Goal: Transaction & Acquisition: Purchase product/service

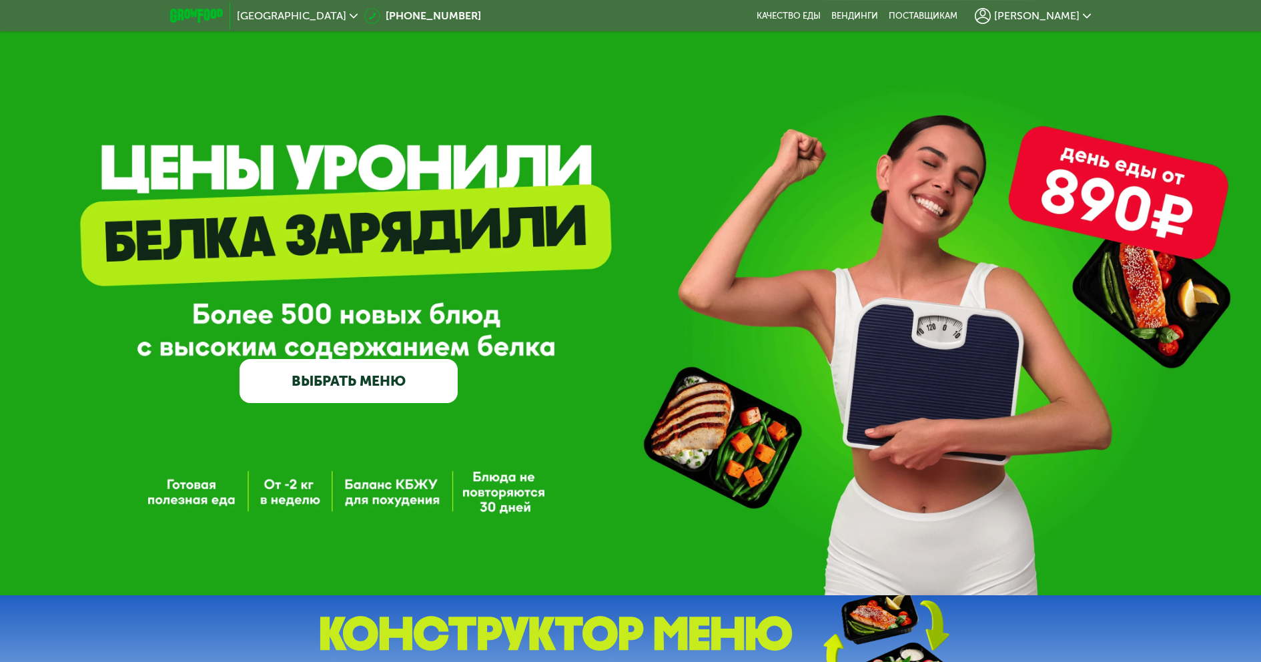
click at [1072, 18] on span "[PERSON_NAME]" at bounding box center [1036, 16] width 85 height 11
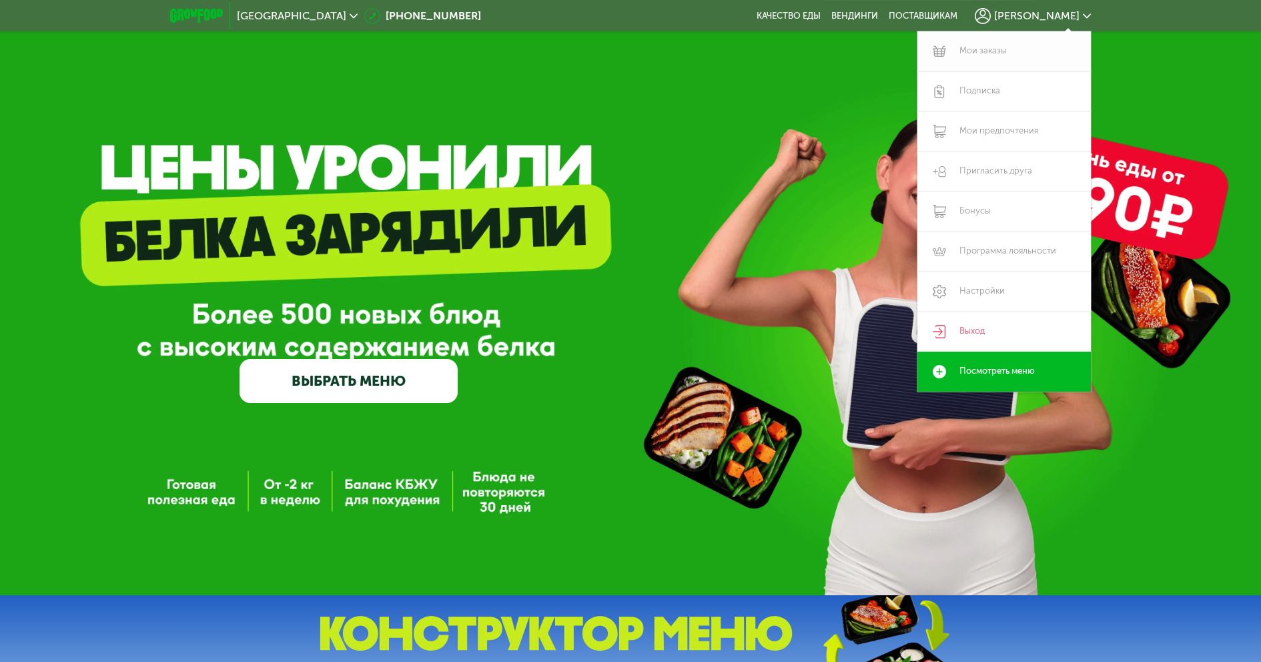
click at [975, 49] on link "Мои заказы" at bounding box center [1004, 51] width 173 height 40
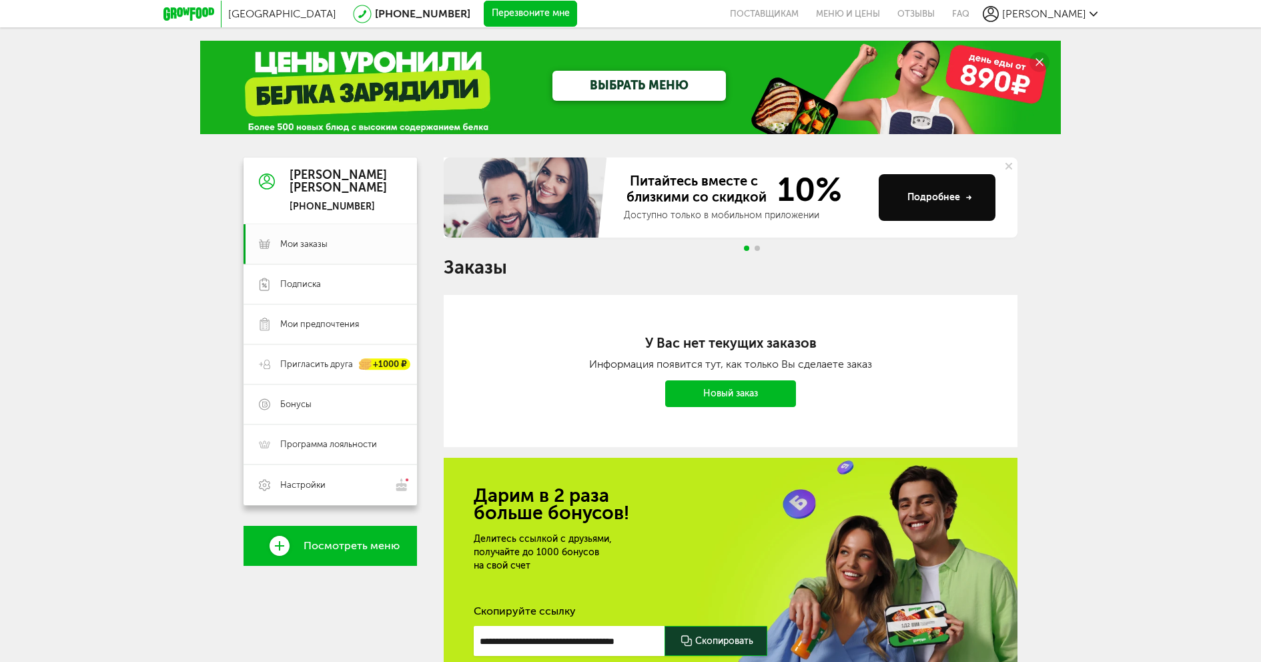
click at [346, 545] on span "Посмотреть меню" at bounding box center [352, 546] width 96 height 12
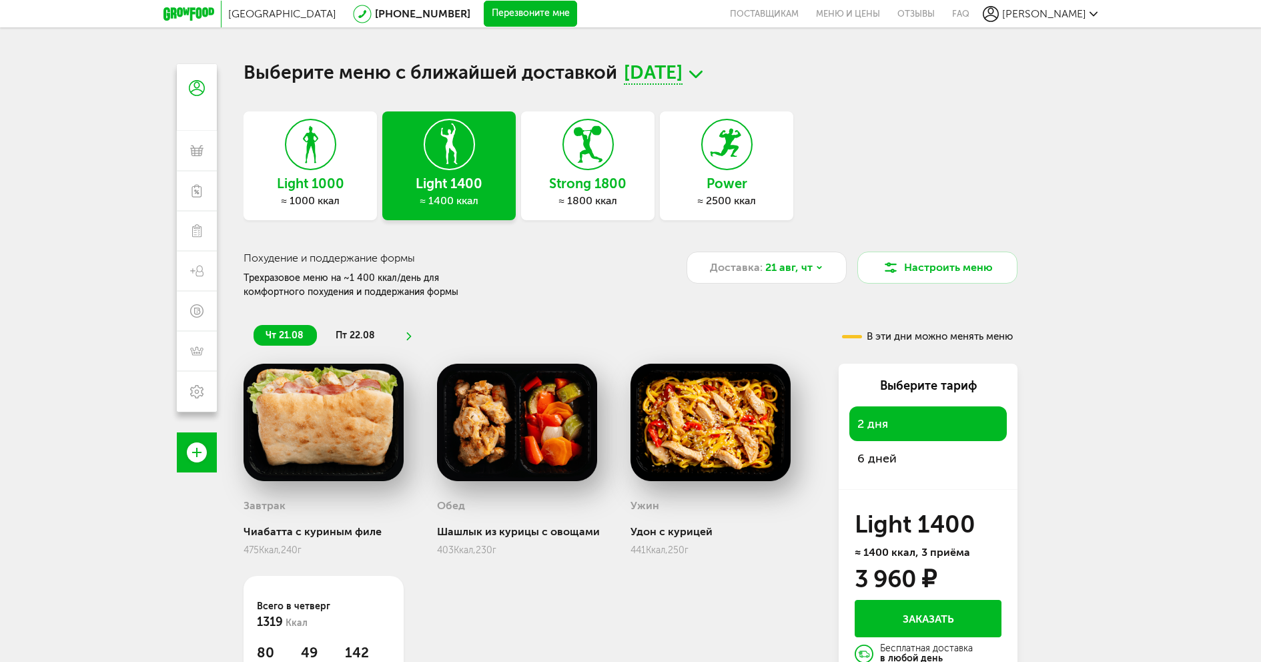
scroll to position [117, 0]
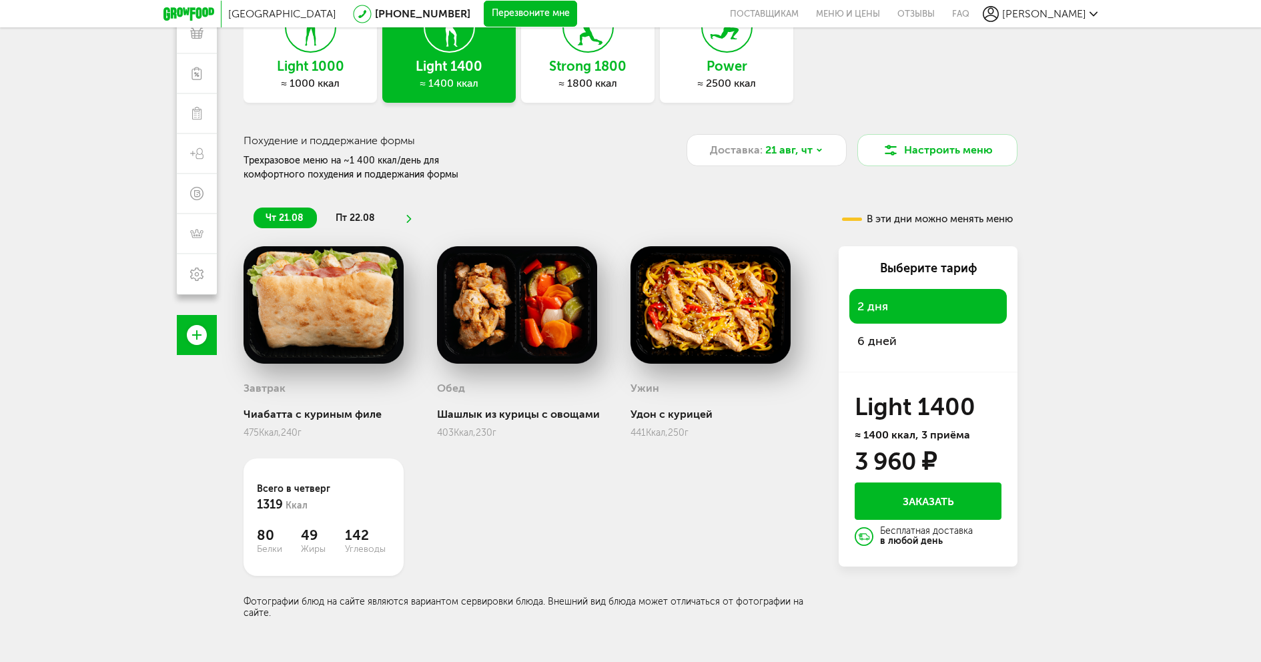
click at [901, 494] on button "Заказать" at bounding box center [928, 500] width 147 height 37
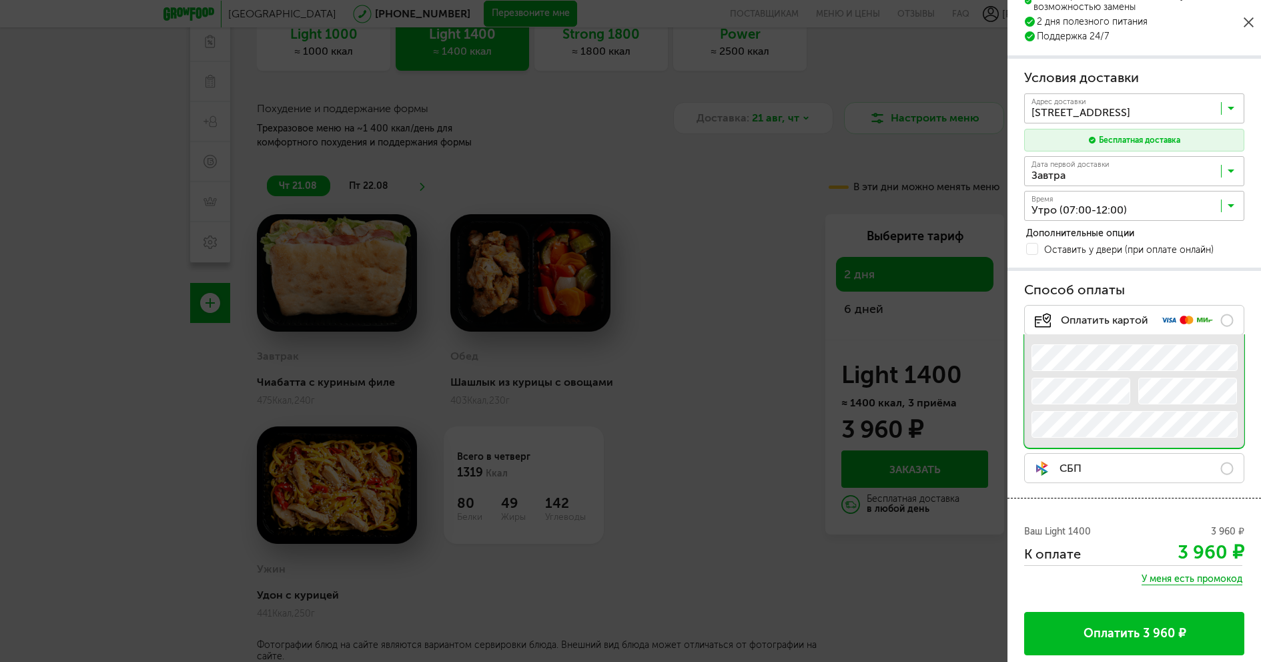
scroll to position [117, 0]
click at [1250, 21] on icon at bounding box center [1249, 22] width 10 height 10
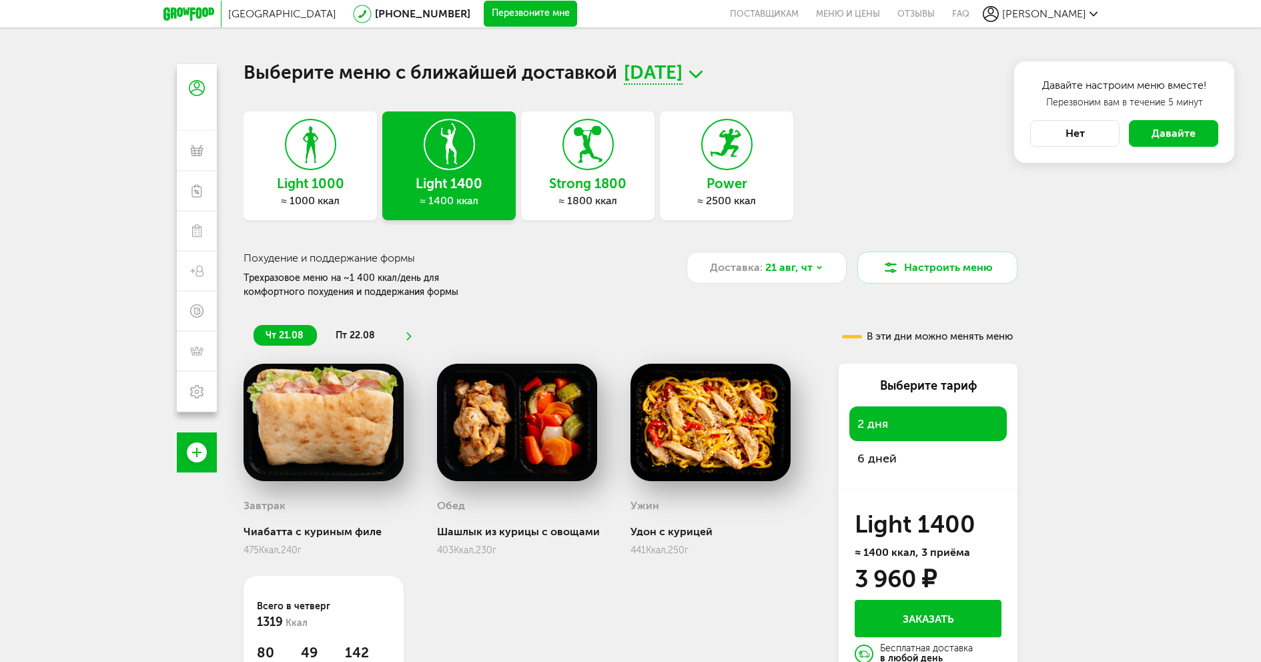
click at [901, 456] on div "6 дней" at bounding box center [927, 458] width 157 height 35
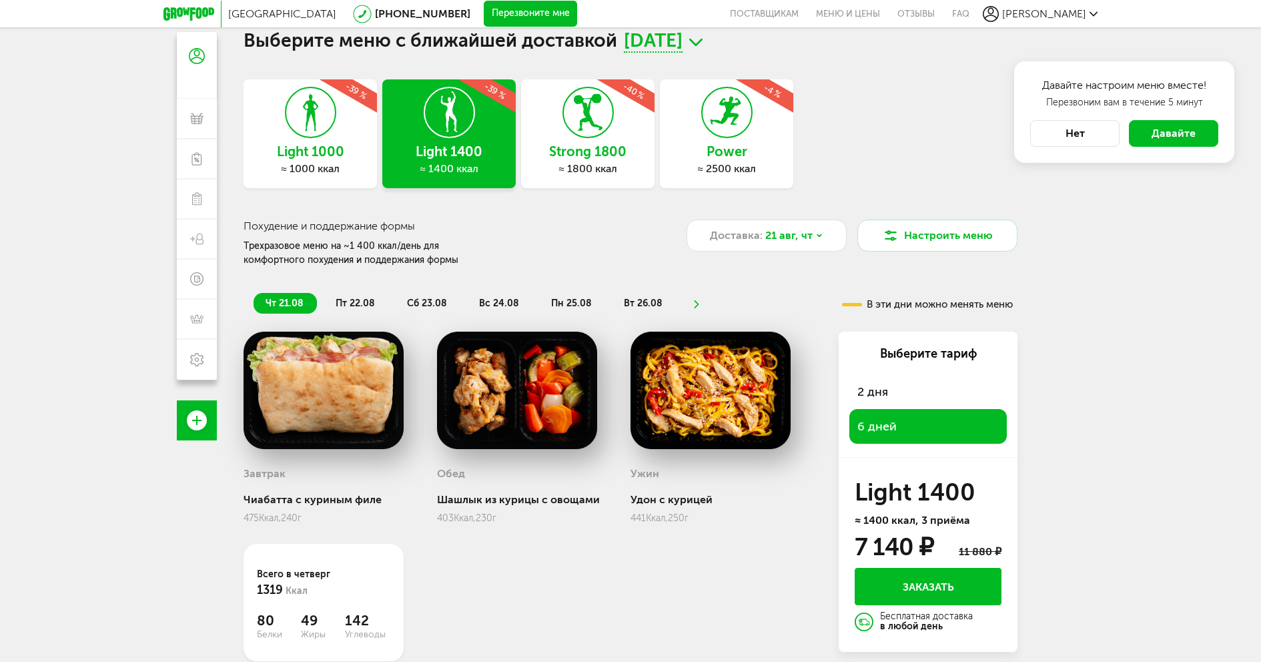
scroll to position [117, 0]
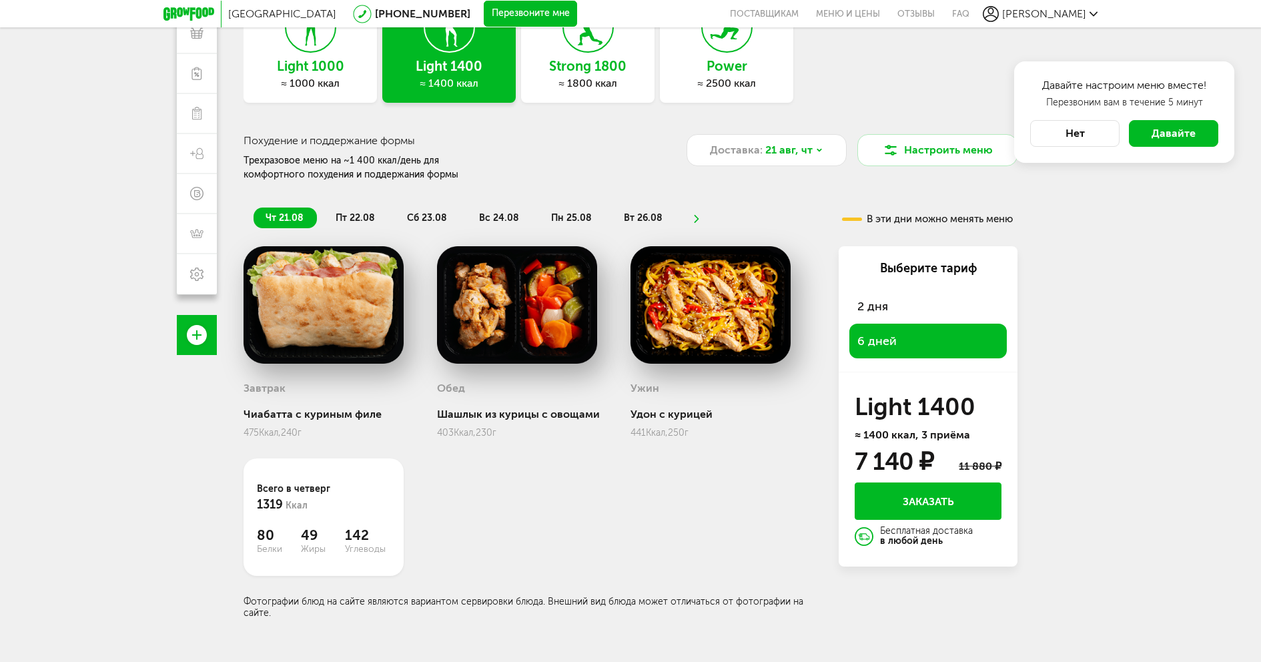
click at [921, 502] on button "Заказать" at bounding box center [928, 500] width 147 height 37
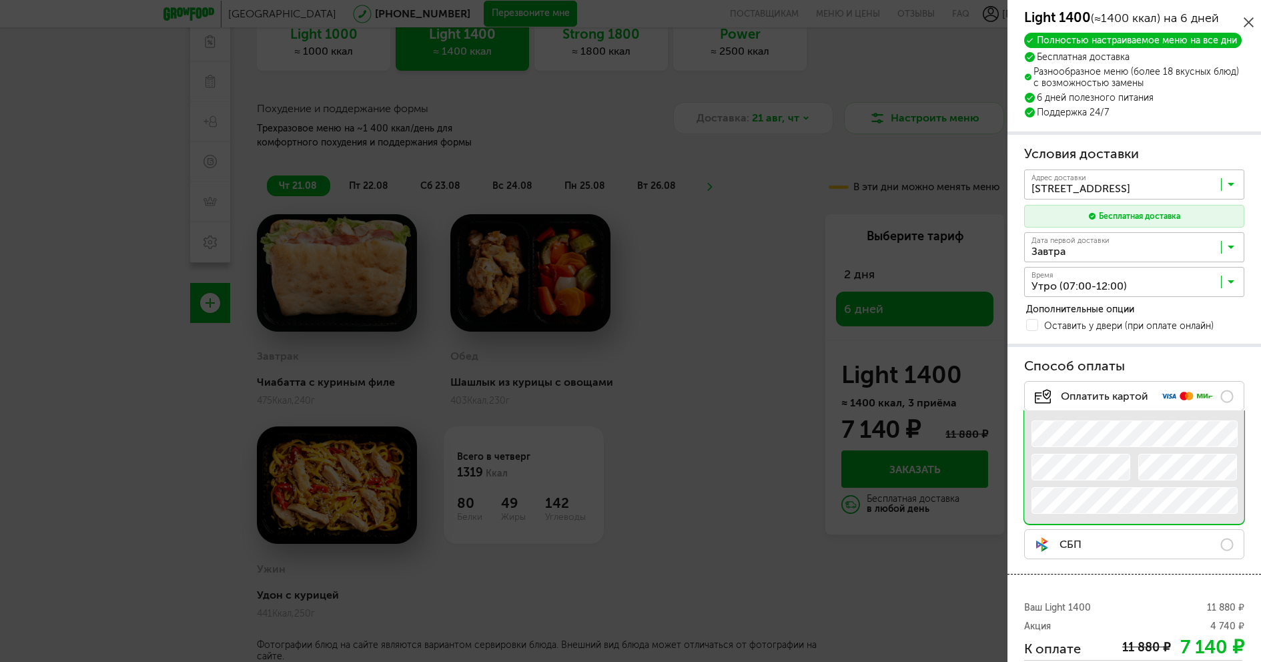
click at [1247, 23] on icon at bounding box center [1249, 22] width 10 height 10
